Goal: Transaction & Acquisition: Obtain resource

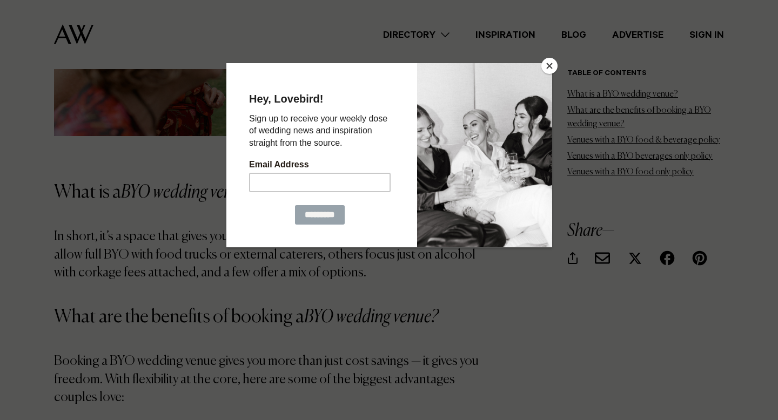
scroll to position [1024, 0]
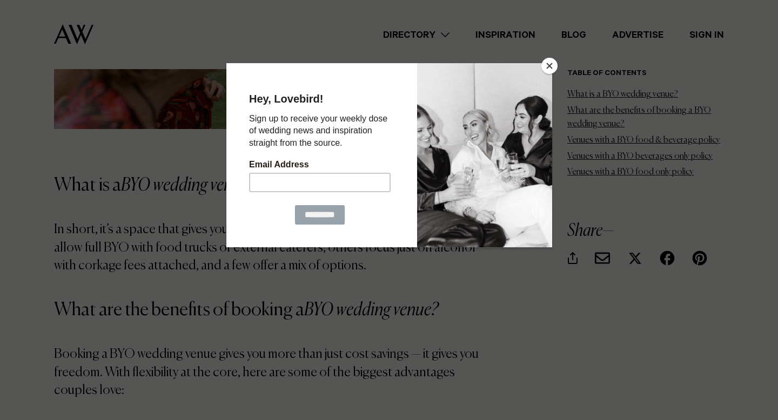
click at [551, 62] on button "Close" at bounding box center [549, 66] width 16 height 16
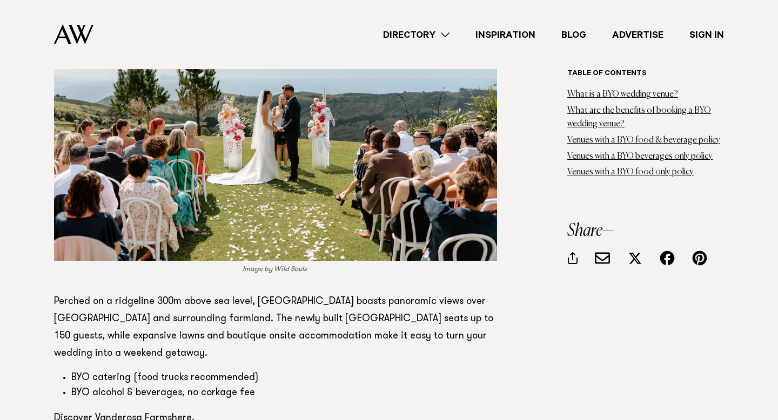
scroll to position [3011, 0]
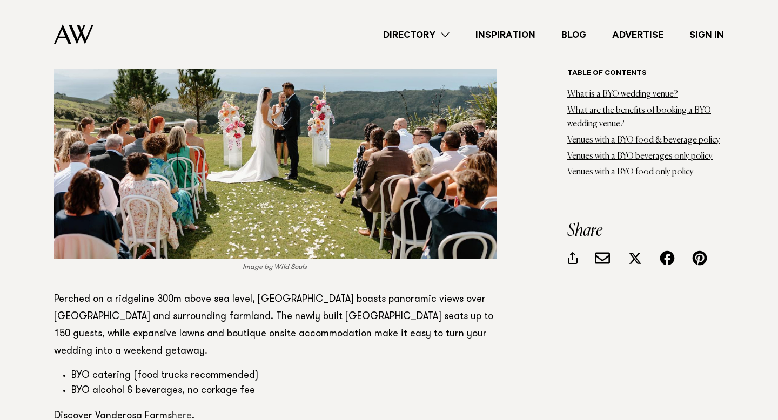
click at [182, 412] on link "here" at bounding box center [182, 417] width 20 height 10
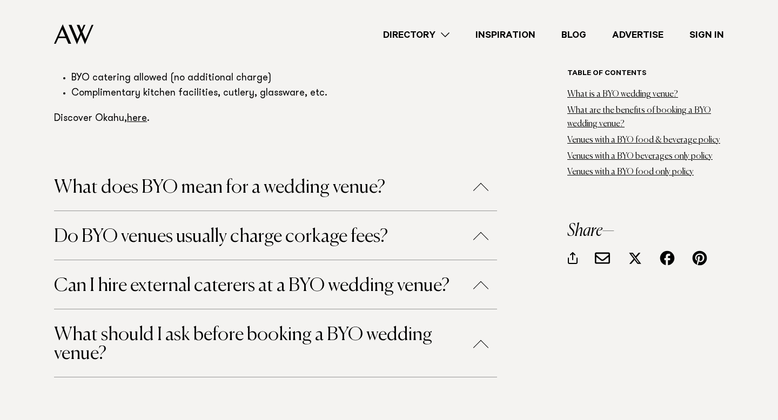
scroll to position [6622, 0]
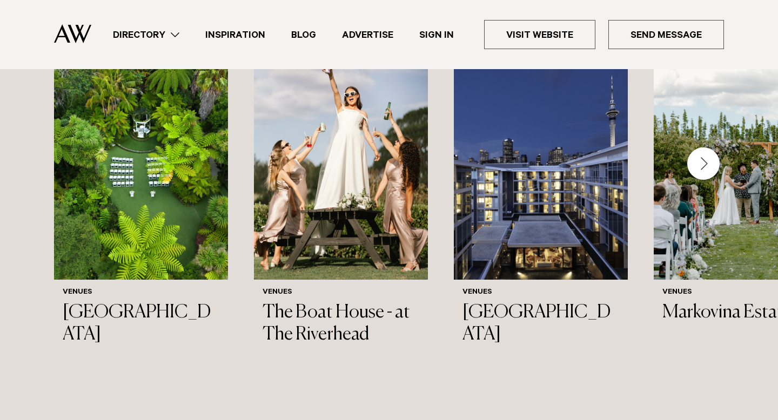
scroll to position [1259, 0]
click at [711, 166] on div "Next slide" at bounding box center [703, 163] width 32 height 32
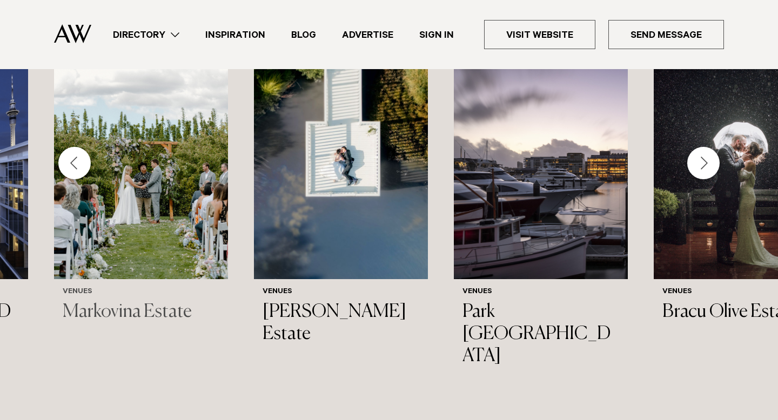
click at [178, 204] on img "4 / 44" at bounding box center [141, 162] width 174 height 233
click at [701, 165] on div "Next slide" at bounding box center [703, 163] width 32 height 32
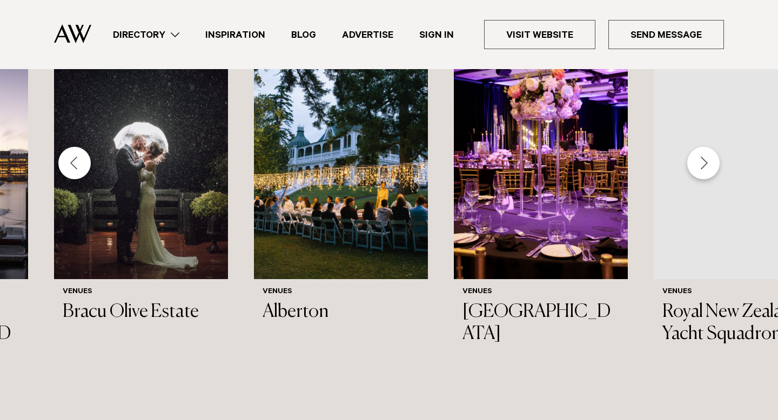
click at [708, 175] on div "Next slide" at bounding box center [703, 163] width 32 height 32
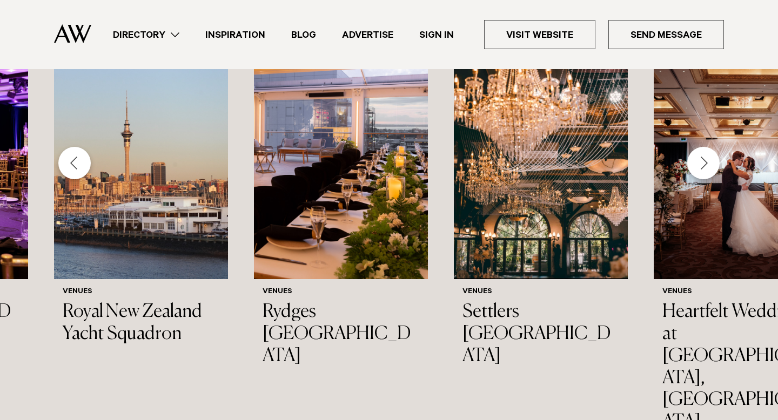
click at [708, 175] on div "Next slide" at bounding box center [703, 163] width 32 height 32
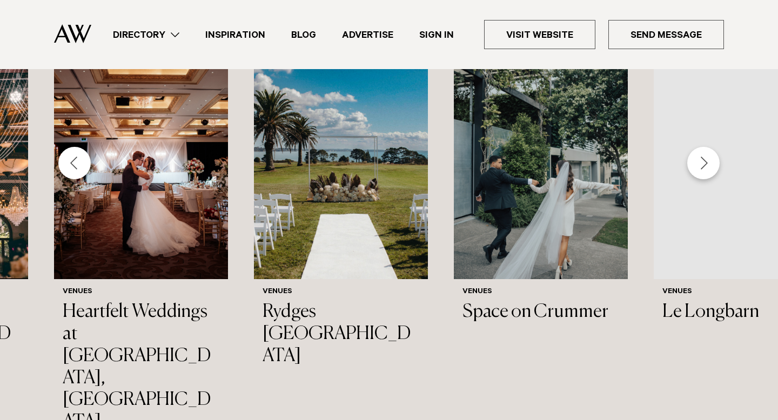
click at [707, 166] on div "Next slide" at bounding box center [703, 163] width 32 height 32
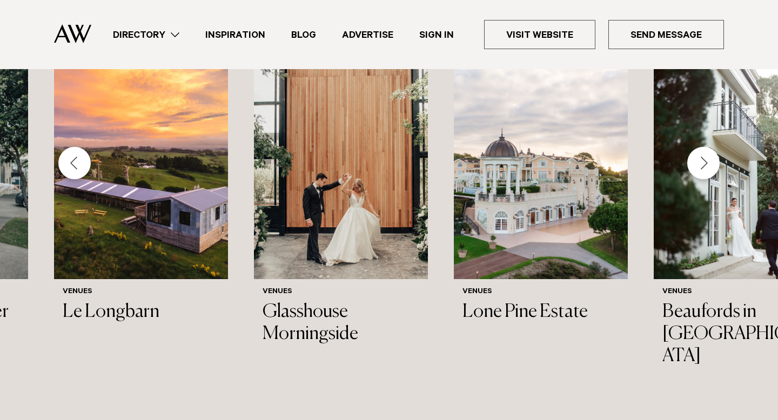
click at [707, 166] on div "Next slide" at bounding box center [703, 163] width 32 height 32
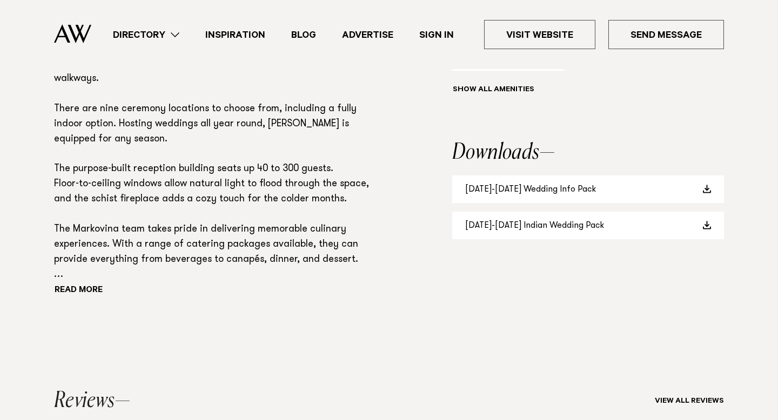
scroll to position [839, 0]
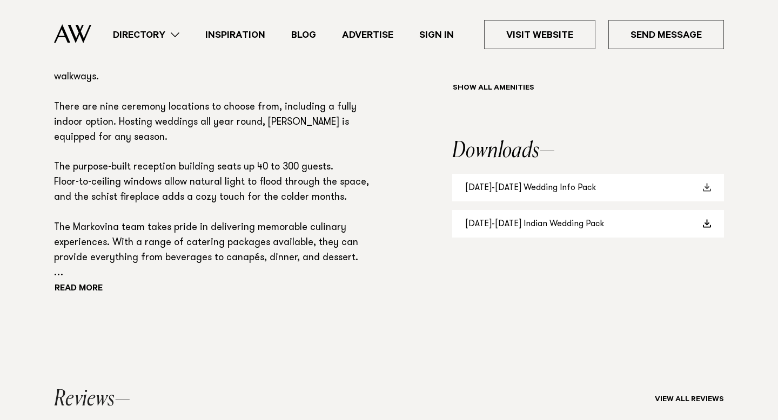
click at [550, 186] on link "2025-2026 Wedding Info Pack" at bounding box center [588, 188] width 272 height 28
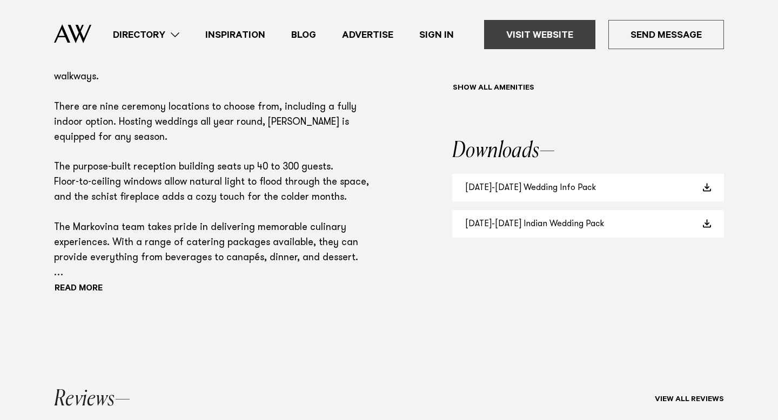
click at [556, 41] on link "Visit Website" at bounding box center [539, 34] width 111 height 29
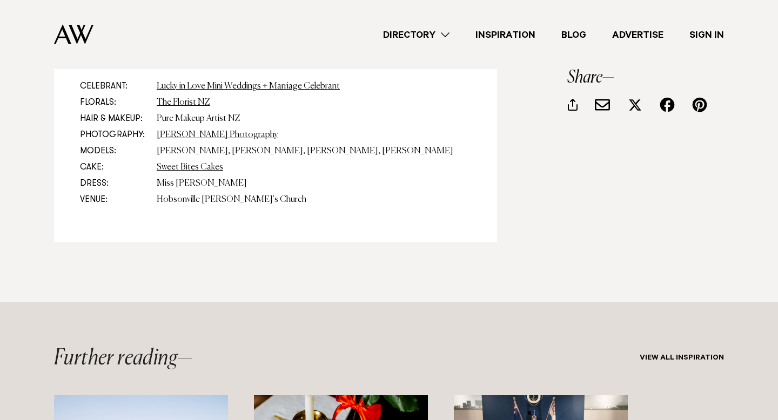
scroll to position [4194, 0]
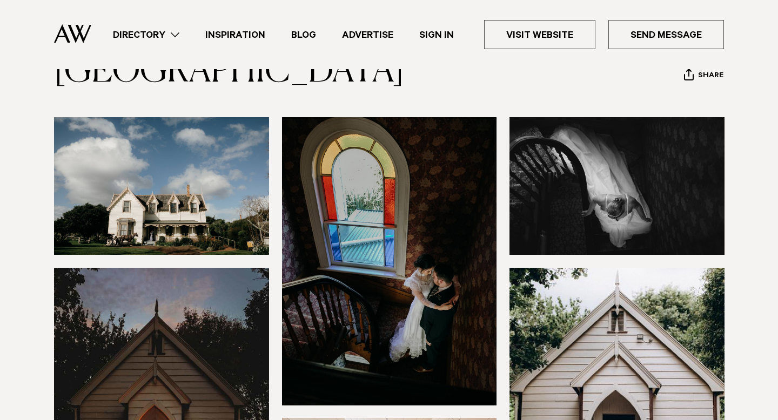
scroll to position [76, 0]
